Goal: Information Seeking & Learning: Learn about a topic

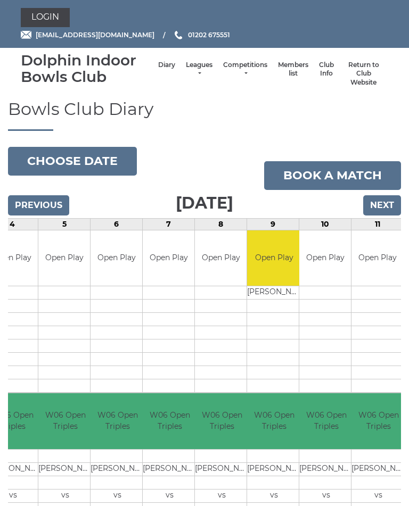
click at [382, 206] on input "Next" at bounding box center [382, 205] width 38 height 20
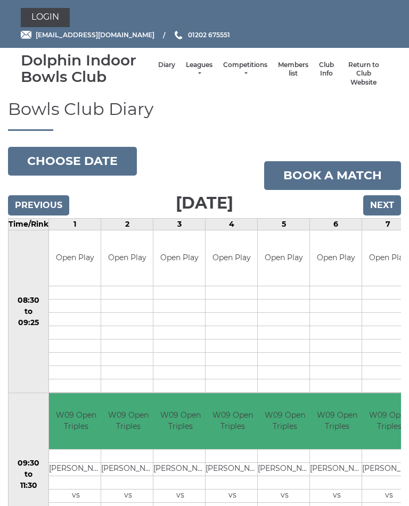
click at [187, 68] on link "Leagues" at bounding box center [199, 70] width 27 height 18
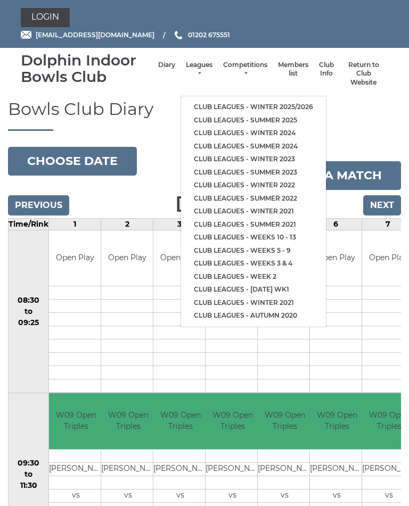
click at [272, 101] on li "Club leagues - Winter 2025/2026" at bounding box center [253, 107] width 145 height 13
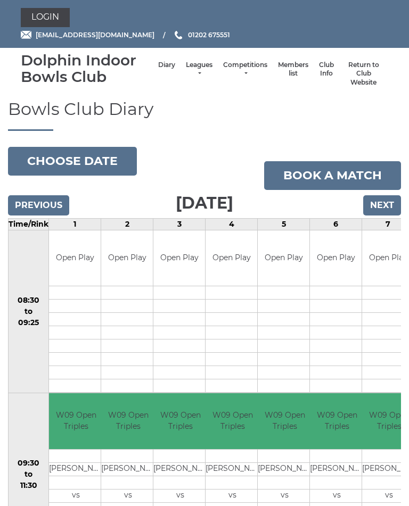
click at [193, 68] on link "Leagues" at bounding box center [199, 70] width 27 height 18
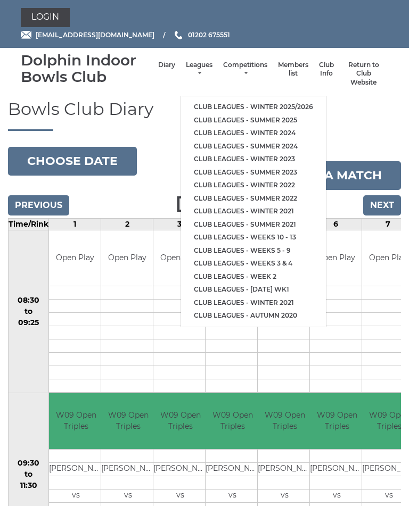
click at [268, 101] on link "Club leagues - Winter 2025/2026" at bounding box center [253, 107] width 145 height 13
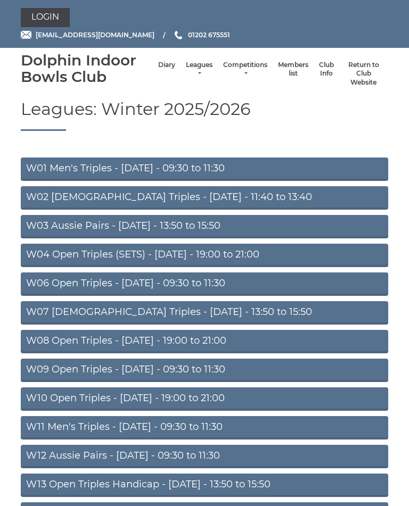
click at [244, 166] on link "W01 Men's Triples - Monday - 09:30 to 11:30" at bounding box center [204, 169] width 367 height 23
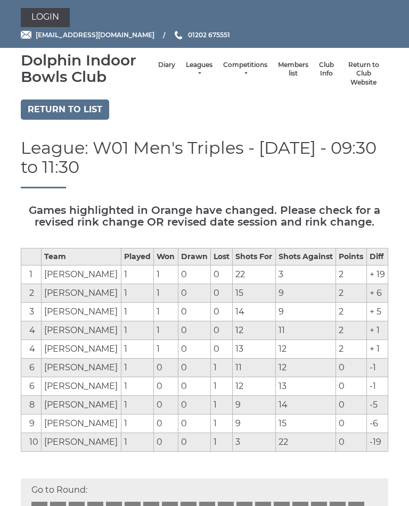
click at [48, 111] on link "Return to list" at bounding box center [65, 110] width 88 height 20
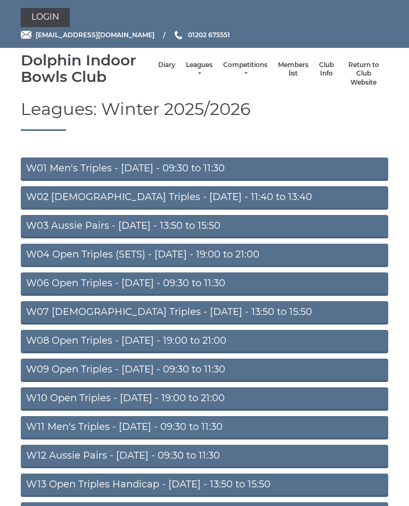
click at [224, 197] on link "W02 Ladies Triples - Monday - 11:40 to 13:40" at bounding box center [204, 197] width 367 height 23
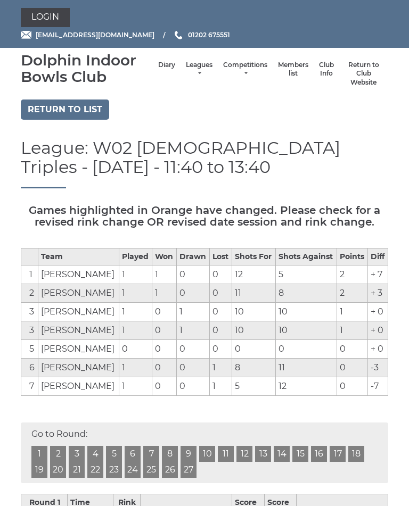
click at [73, 109] on link "Return to list" at bounding box center [65, 110] width 88 height 20
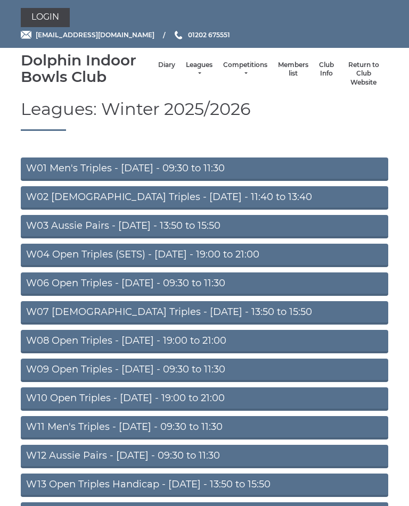
click at [213, 285] on link "W06 Open Triples - Tuesday - 09:30 to 11:30" at bounding box center [204, 284] width 367 height 23
